Goal: Navigation & Orientation: Find specific page/section

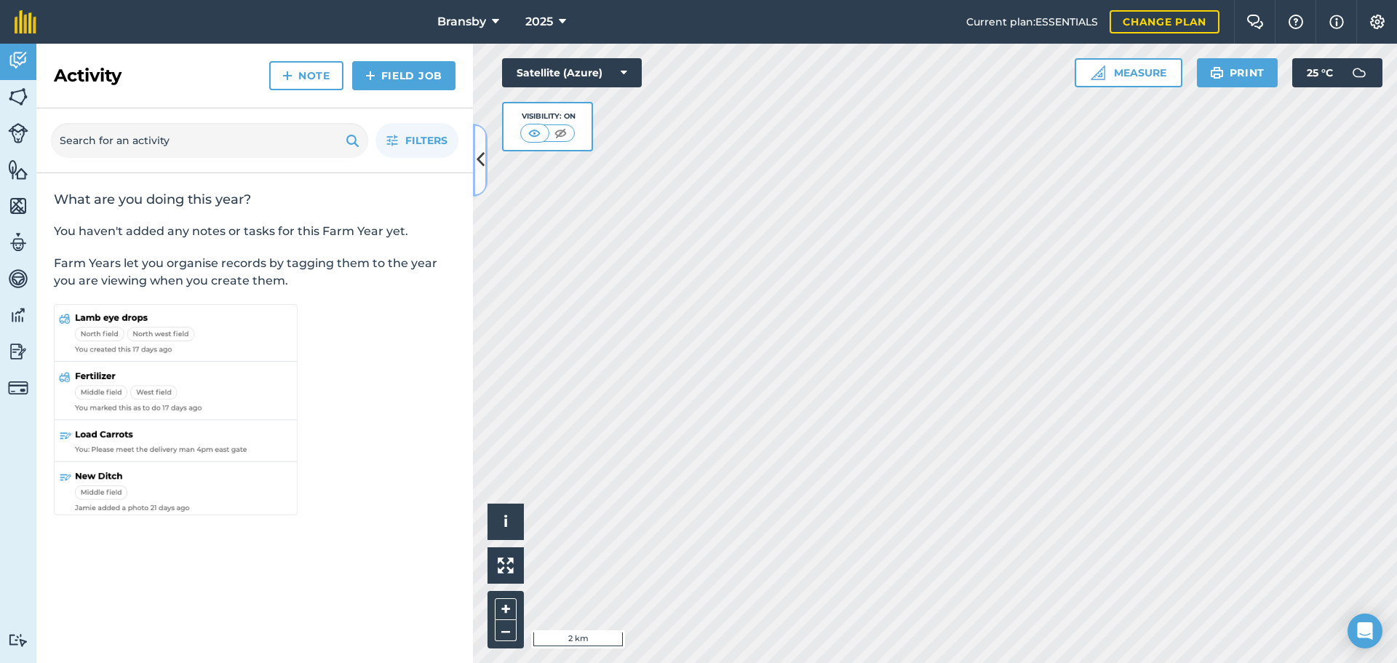
click at [485, 157] on button at bounding box center [480, 160] width 15 height 73
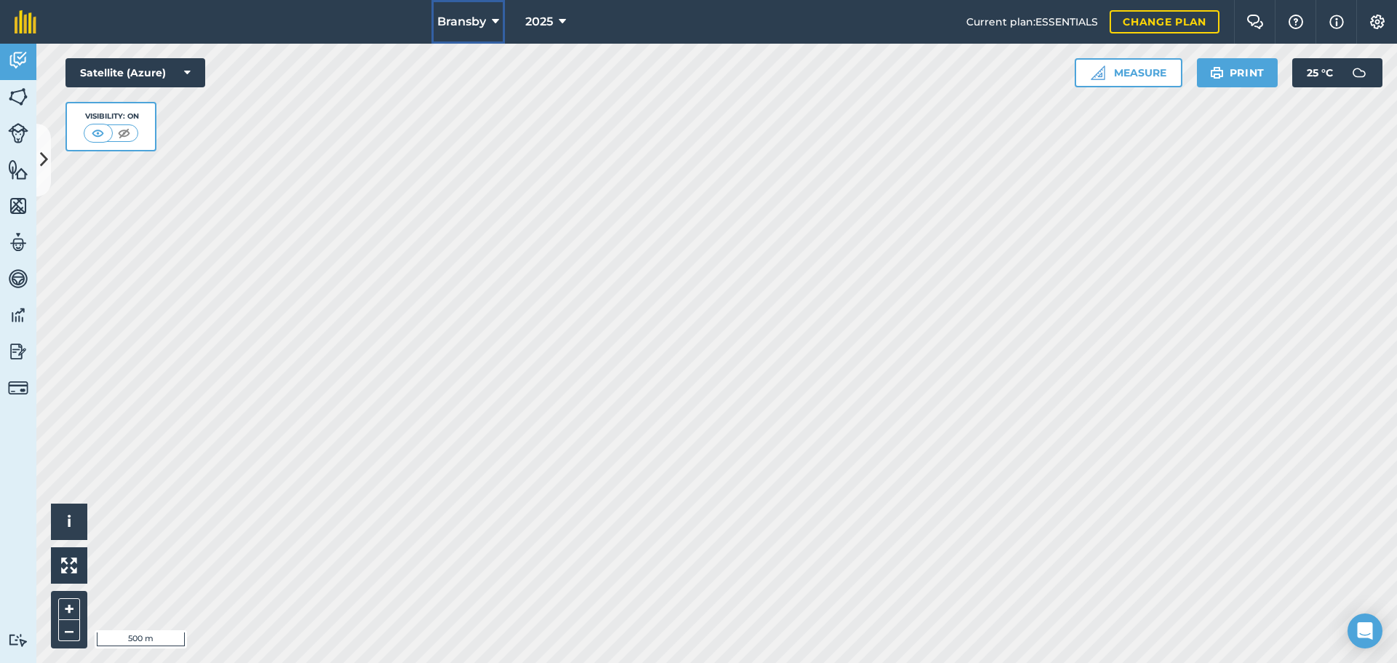
click at [493, 17] on icon at bounding box center [495, 21] width 7 height 17
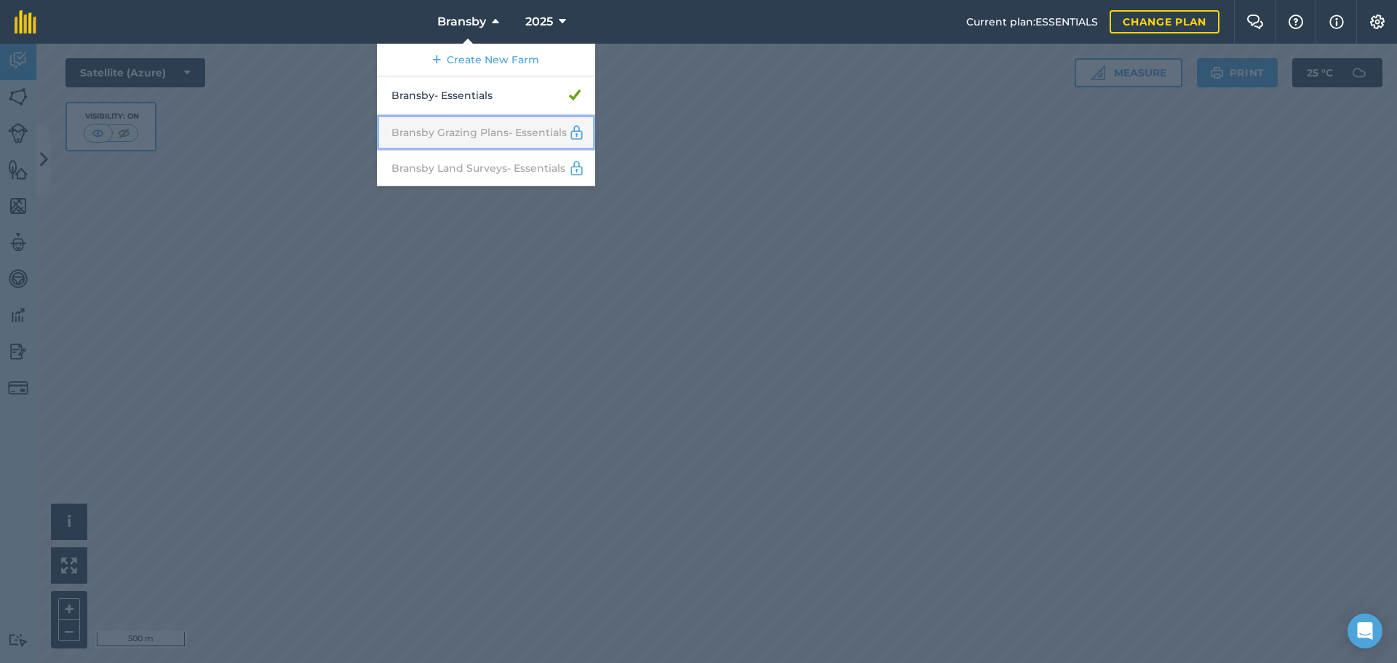
click at [498, 136] on link "Bransby Grazing Plans - Essentials" at bounding box center [486, 133] width 218 height 36
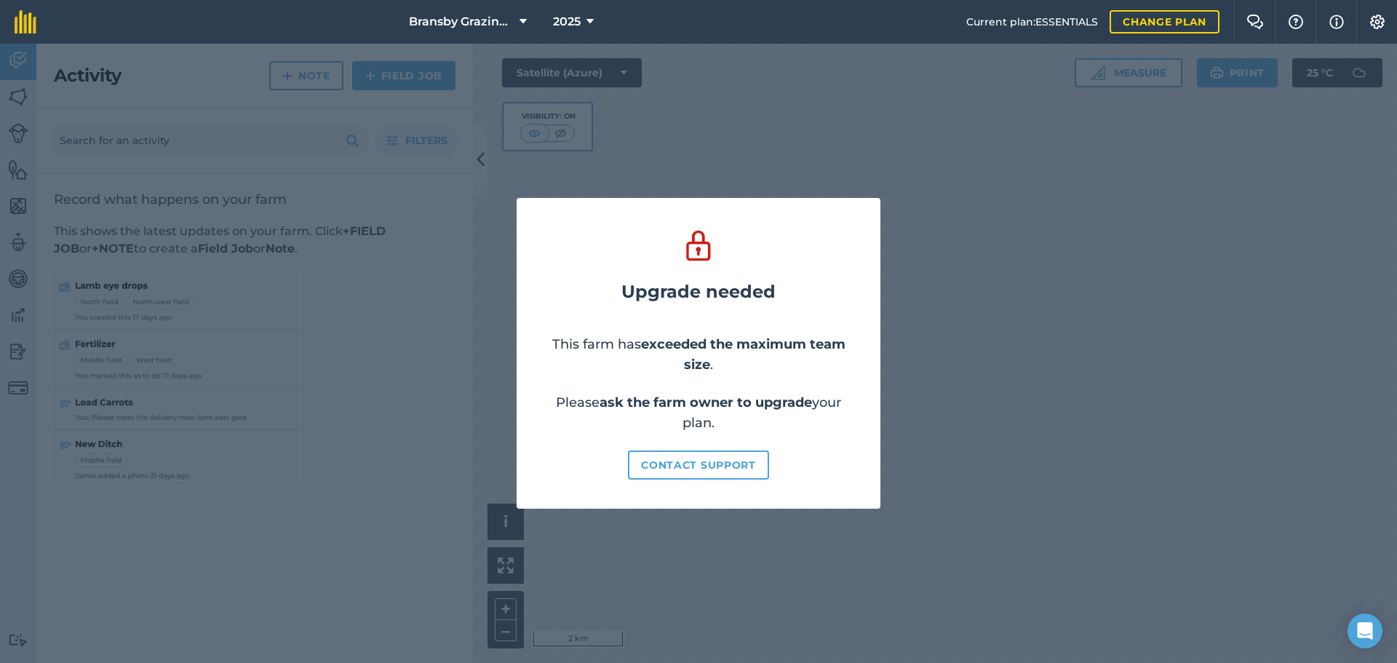
drag, startPoint x: 881, startPoint y: 126, endPoint x: 585, endPoint y: 70, distance: 300.8
click at [872, 119] on div "Upgrade needed This farm has exceeded the maximum team size . Please ask the fa…" at bounding box center [698, 353] width 1397 height 619
click at [524, 17] on icon at bounding box center [523, 21] width 7 height 17
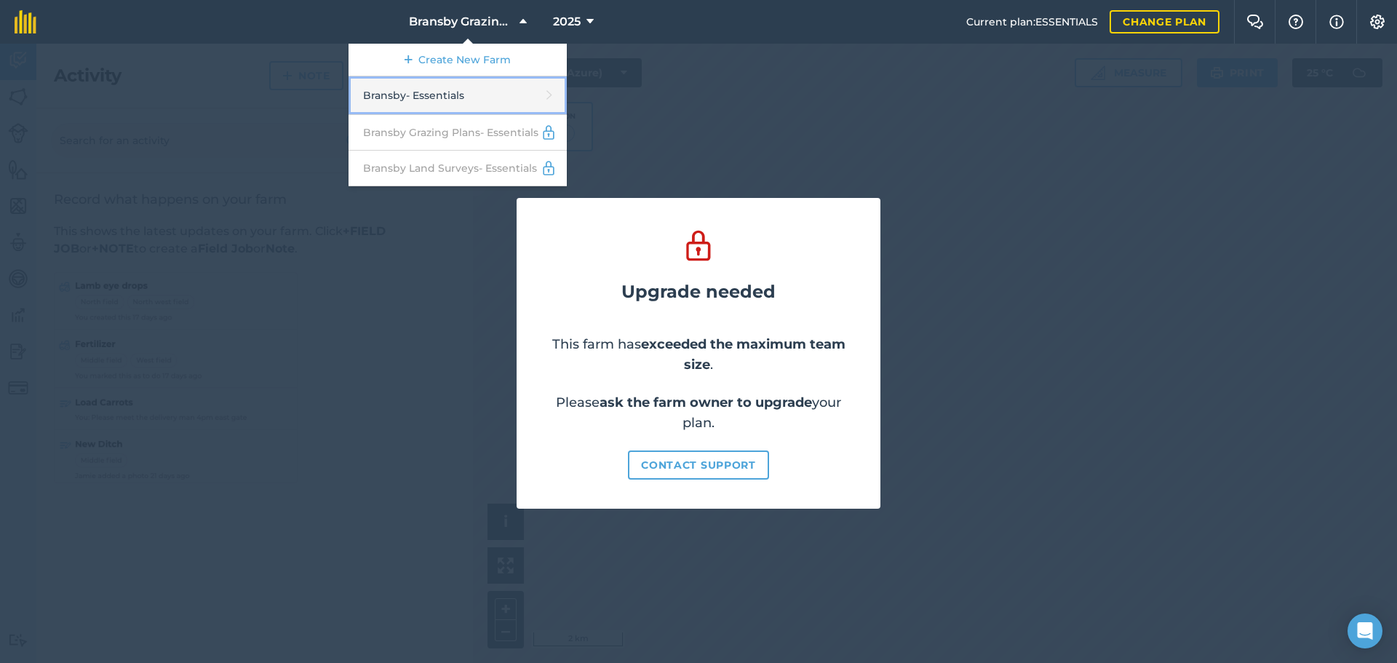
click at [524, 92] on link "Bransby - Essentials" at bounding box center [458, 95] width 218 height 39
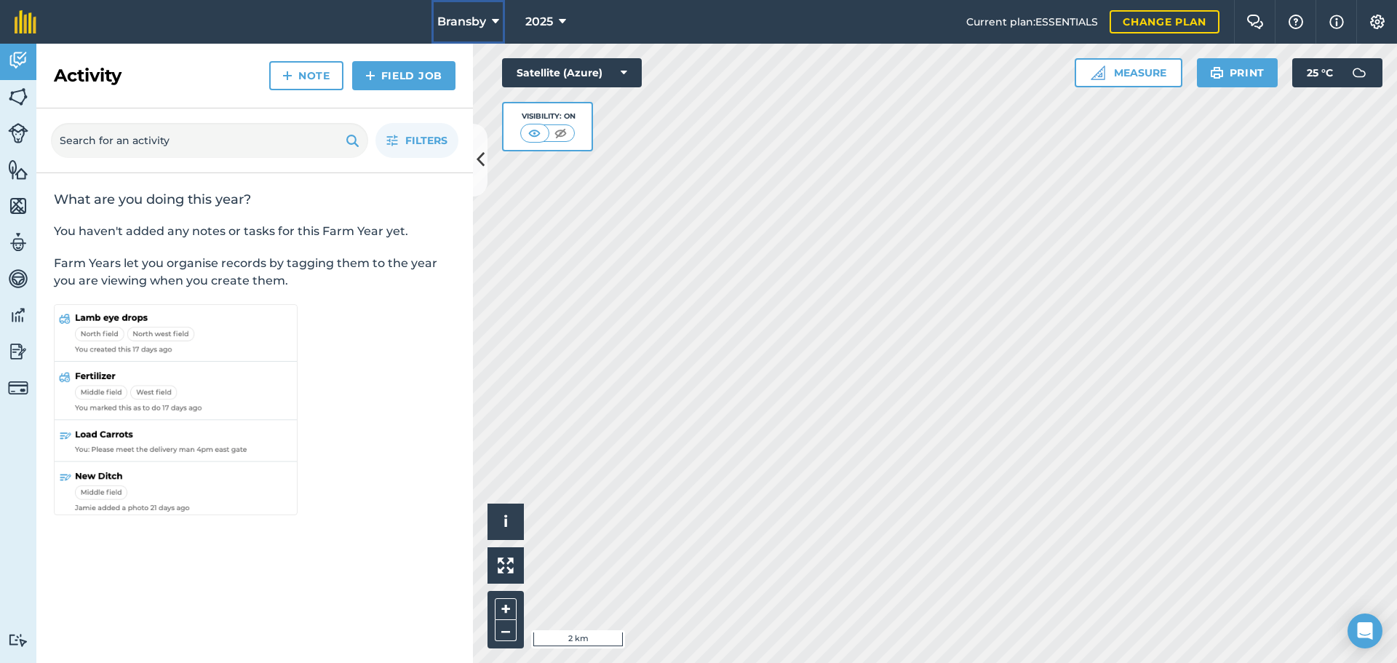
click at [488, 24] on button "Bransby" at bounding box center [469, 22] width 74 height 44
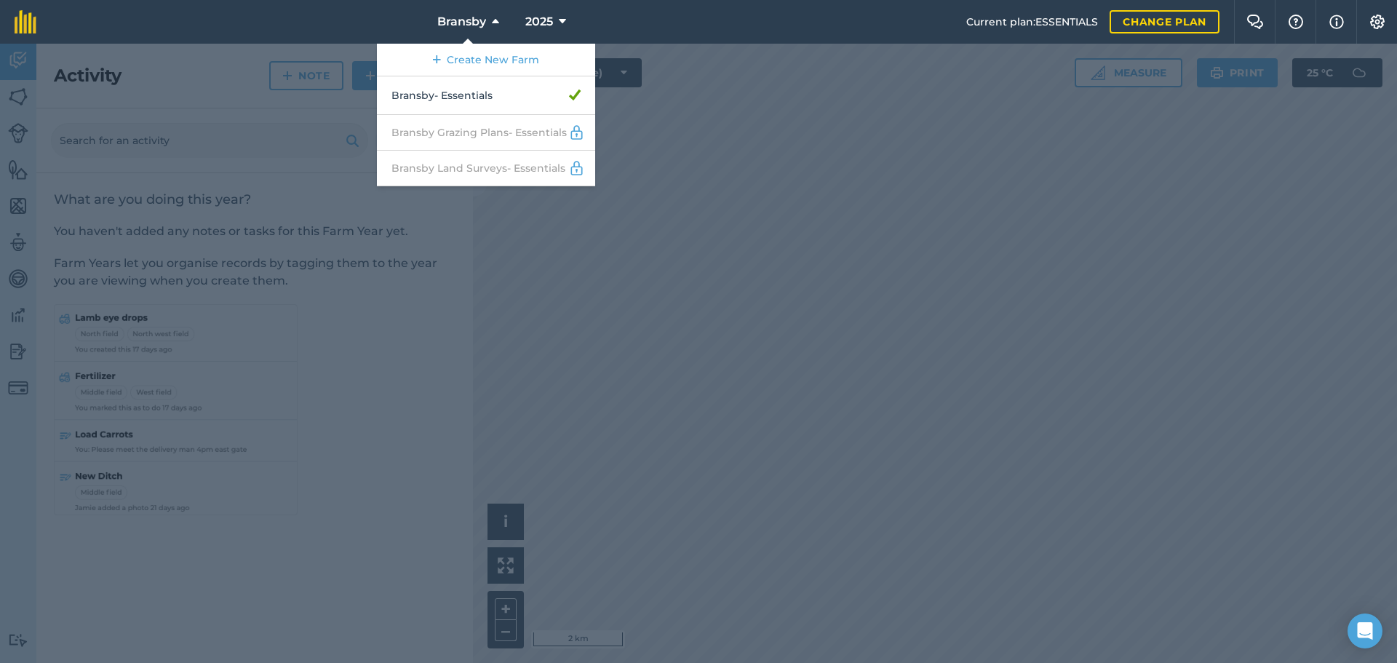
click at [632, 235] on div at bounding box center [698, 353] width 1397 height 619
